Goal: Task Accomplishment & Management: Manage account settings

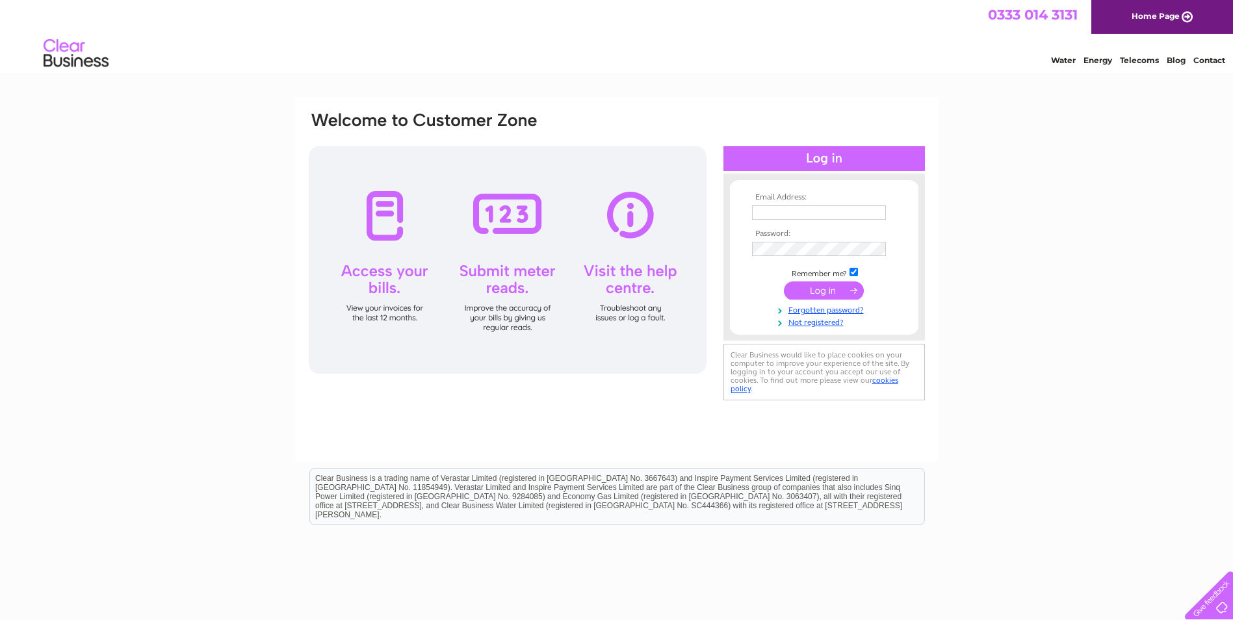
type input "dhenderson@andersonbain.co.uk"
click at [825, 287] on input "submit" at bounding box center [824, 290] width 80 height 18
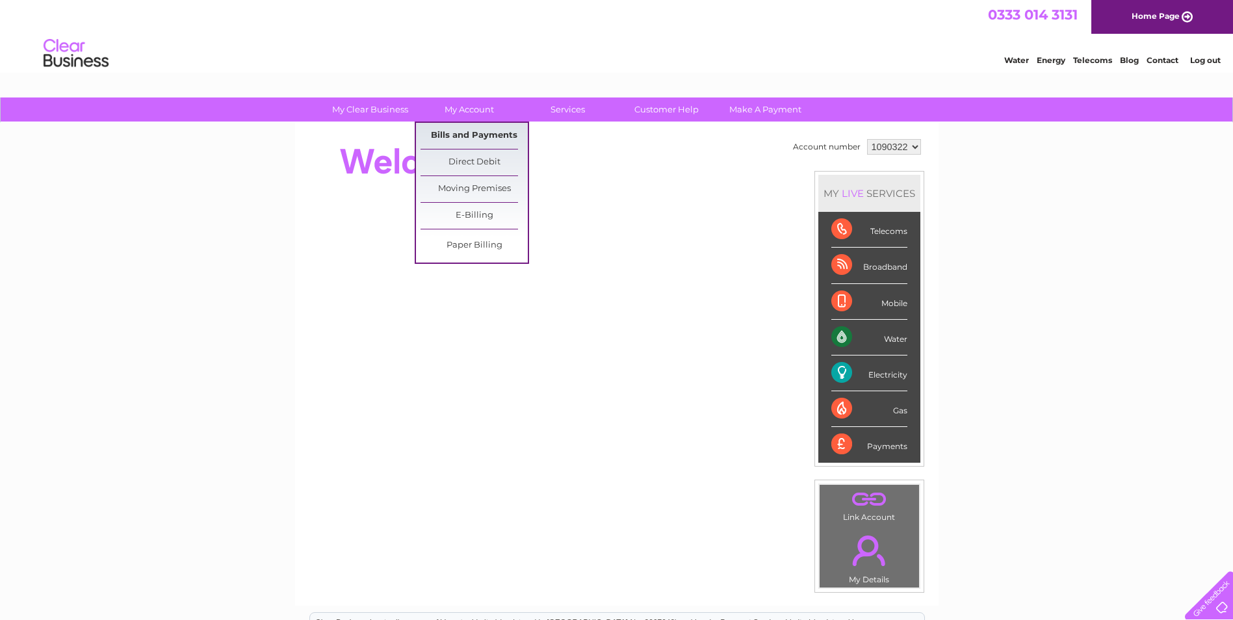
click at [474, 133] on link "Bills and Payments" at bounding box center [474, 136] width 107 height 26
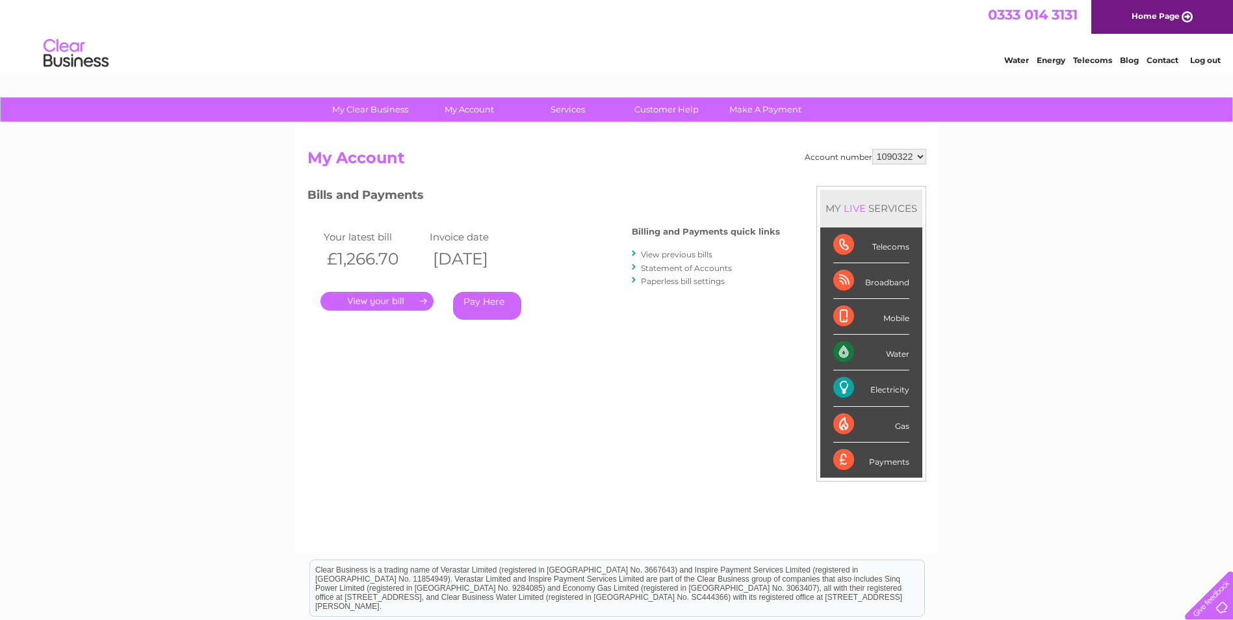
click at [387, 299] on link "." at bounding box center [376, 301] width 113 height 19
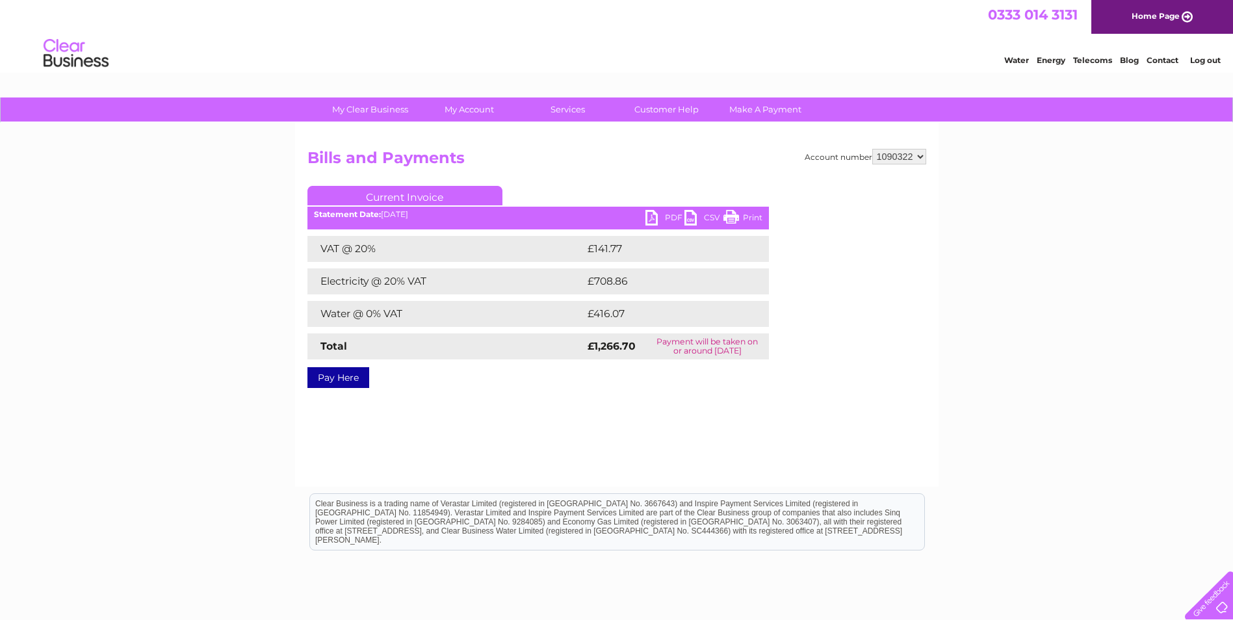
click at [667, 220] on link "PDF" at bounding box center [665, 219] width 39 height 19
click at [1201, 60] on link "Log out" at bounding box center [1205, 60] width 31 height 10
